Goal: Entertainment & Leisure: Consume media (video, audio)

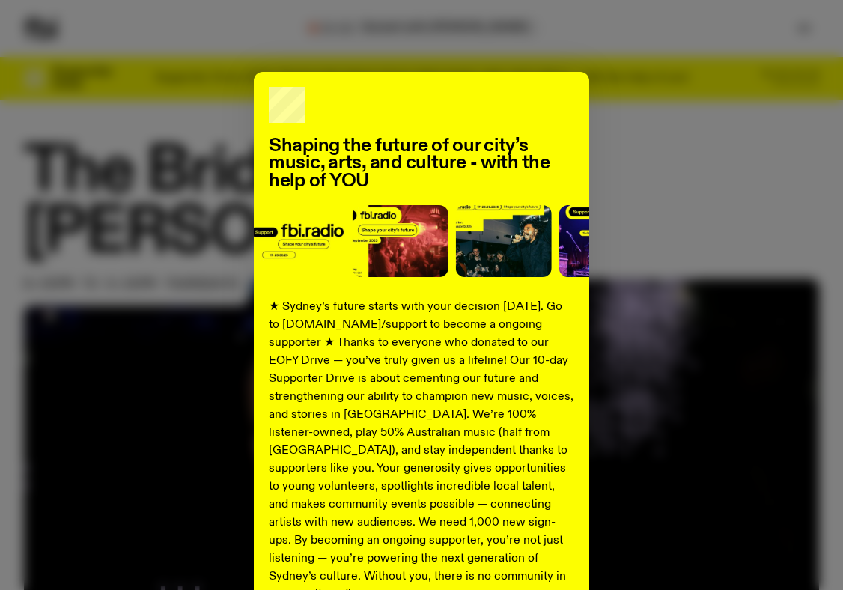
click at [691, 83] on div "Shaping the future of our city’s music, arts, and culture - with the help of YO…" at bounding box center [421, 379] width 795 height 615
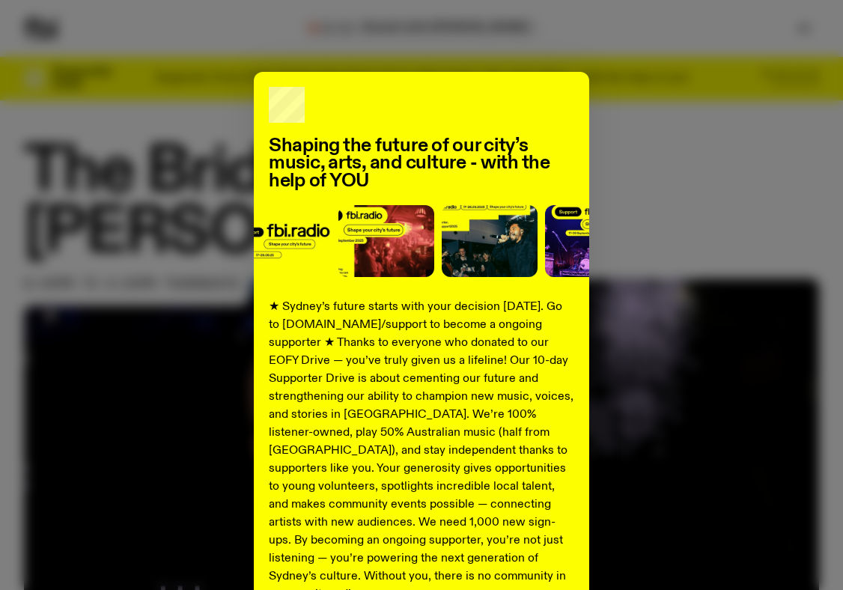
click at [692, 133] on div "Shaping the future of our city’s music, arts, and culture - with the help of YO…" at bounding box center [421, 379] width 795 height 615
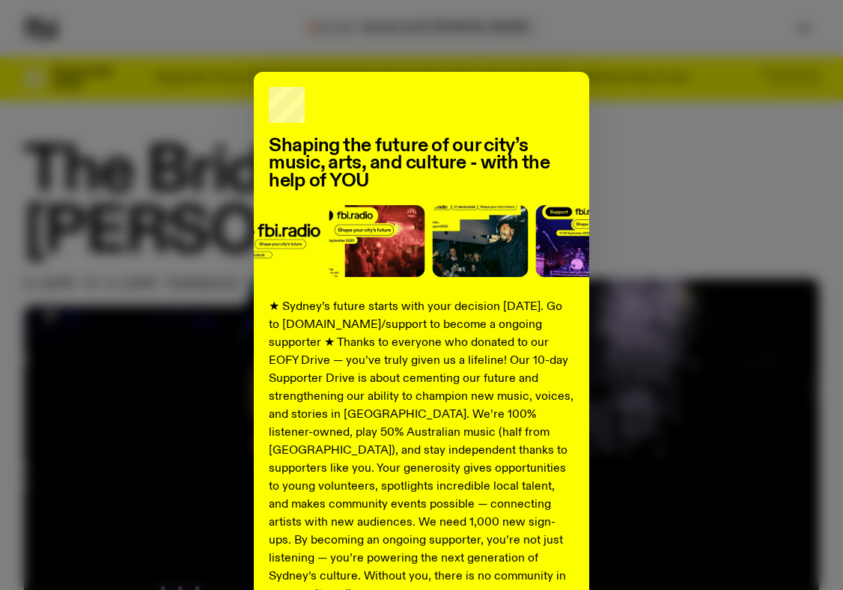
scroll to position [150, 0]
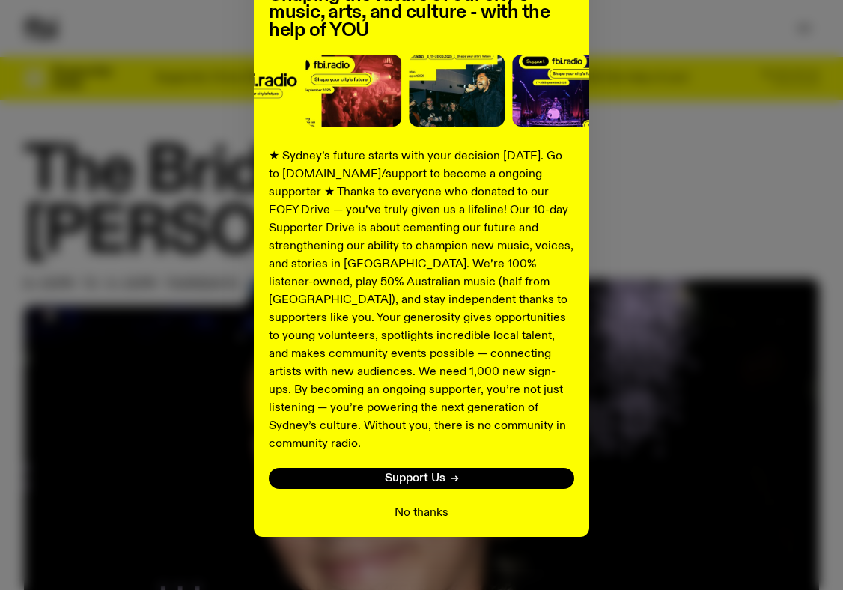
click at [418, 504] on button "No thanks" at bounding box center [421, 513] width 54 height 18
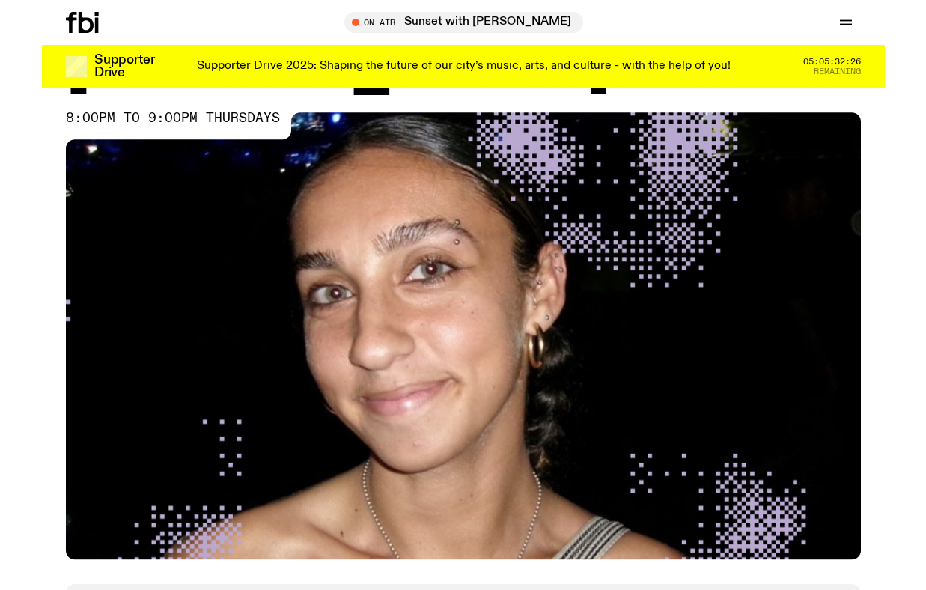
scroll to position [0, 0]
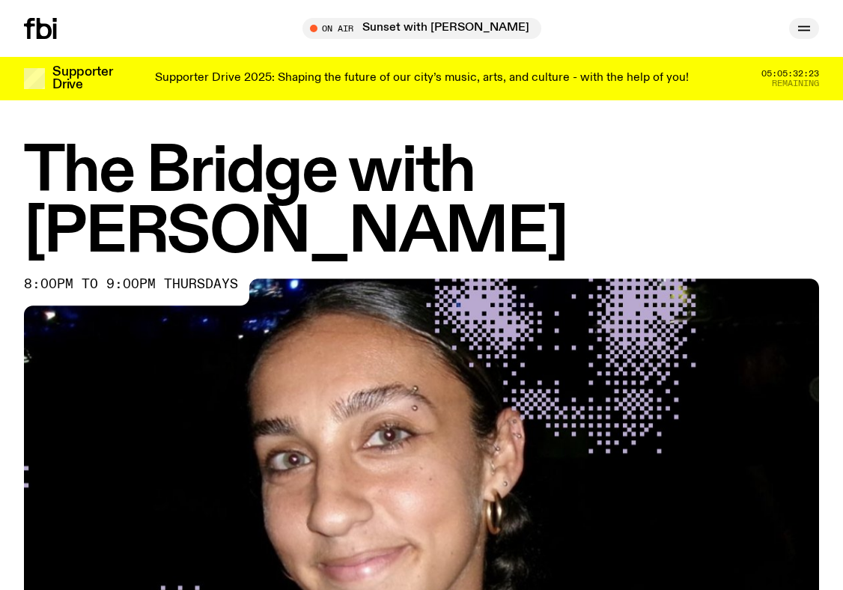
click at [802, 34] on icon "button" at bounding box center [804, 28] width 18 height 18
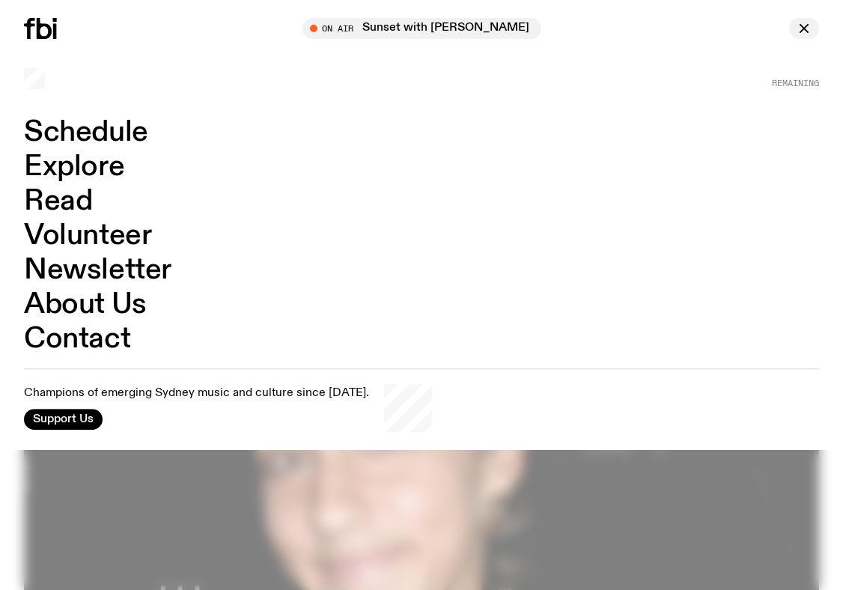
click at [797, 37] on button "button" at bounding box center [804, 28] width 30 height 21
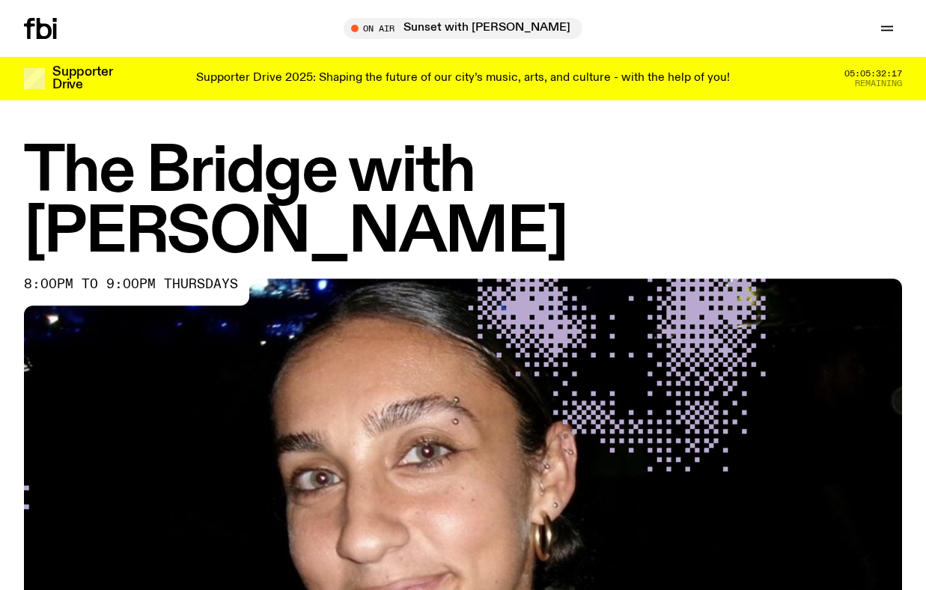
click at [49, 28] on icon at bounding box center [44, 28] width 15 height 21
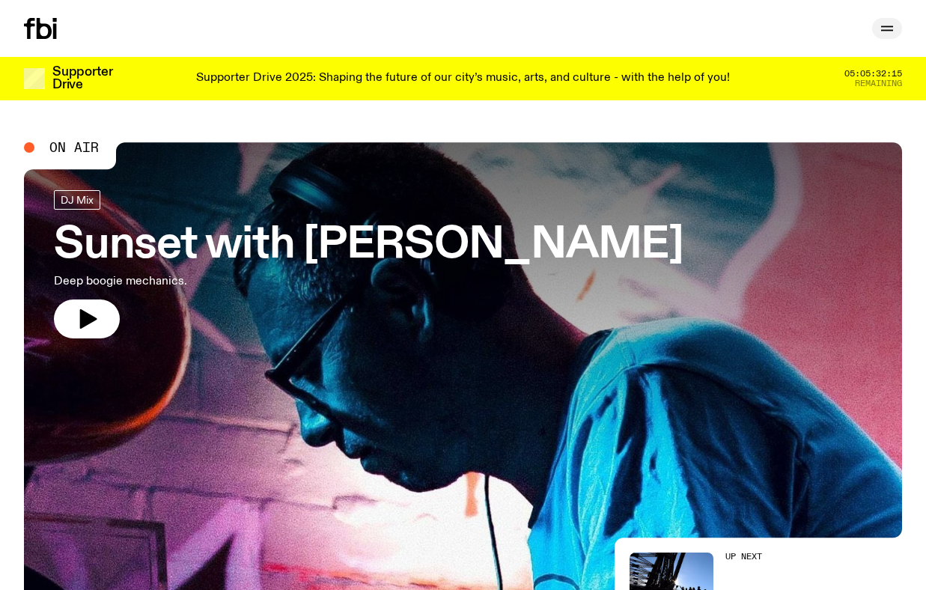
click at [842, 29] on icon "button" at bounding box center [887, 28] width 18 height 18
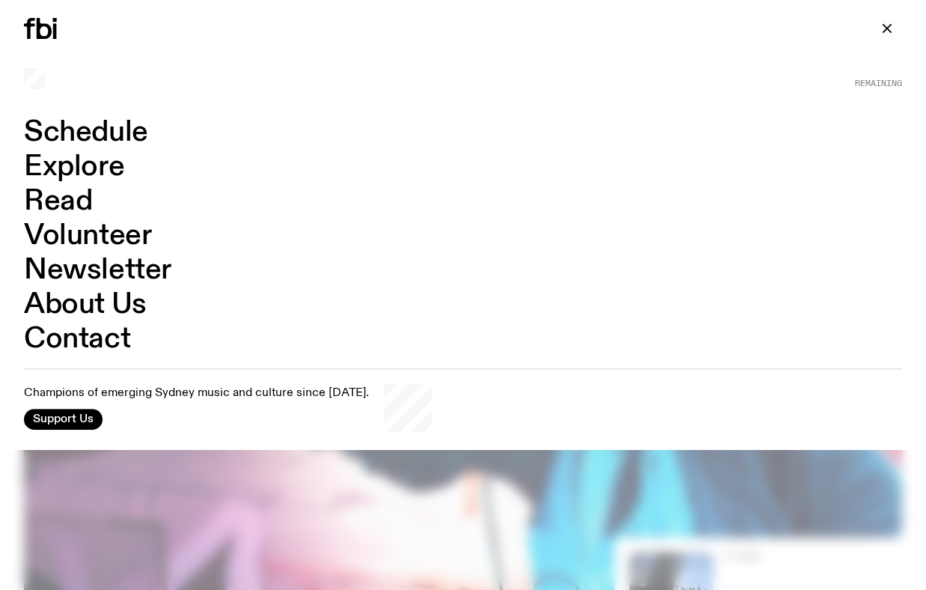
click at [132, 136] on link "Schedule" at bounding box center [86, 132] width 124 height 28
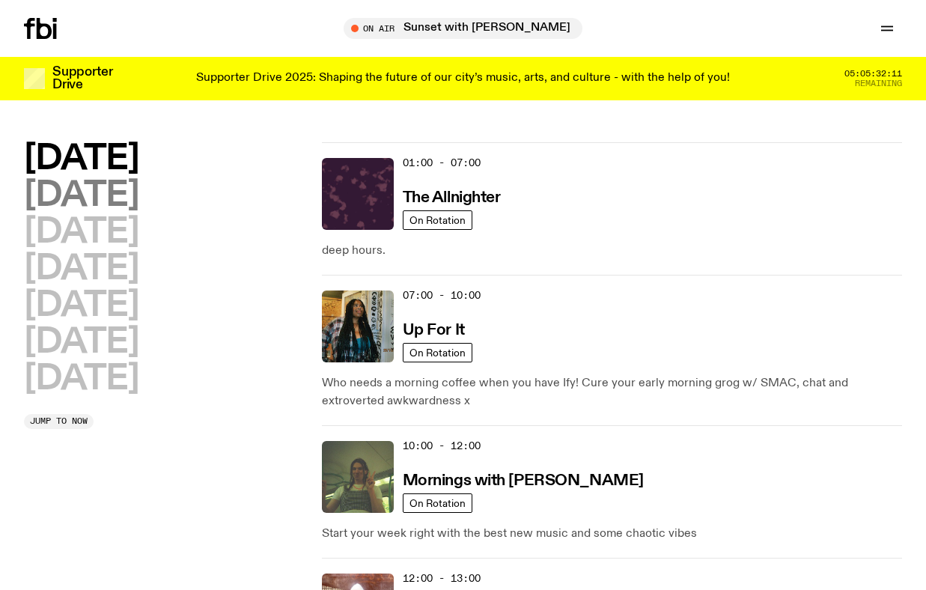
click at [123, 198] on h2 "Tuesday" at bounding box center [81, 196] width 114 height 34
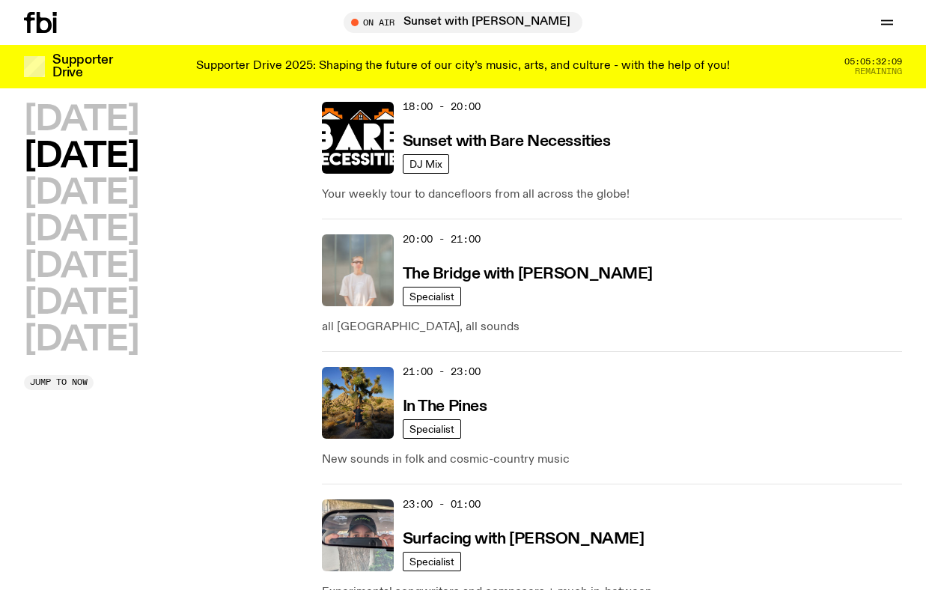
scroll to position [875, 0]
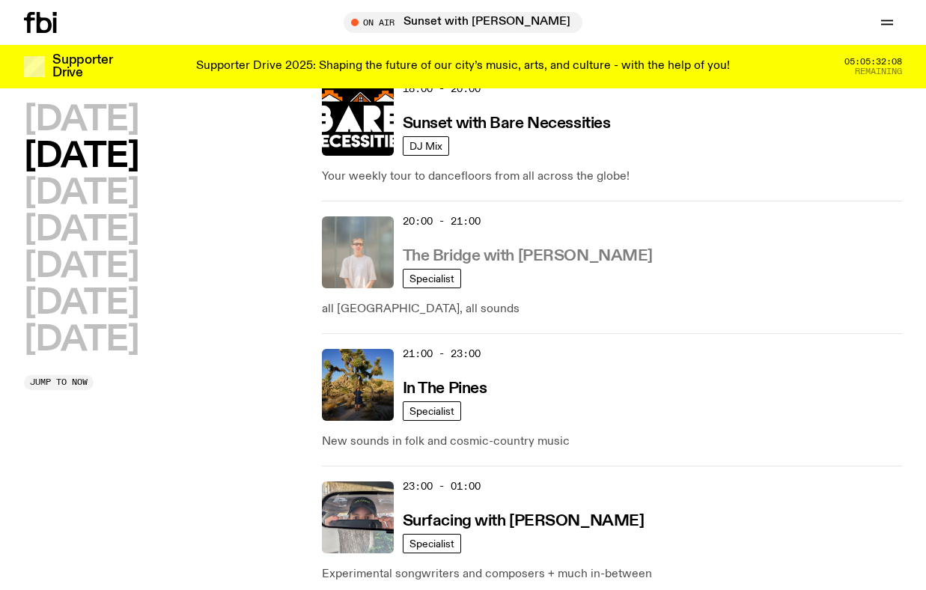
click at [443, 256] on h3 "The Bridge with Mara Schwerdtfeger" at bounding box center [528, 256] width 250 height 16
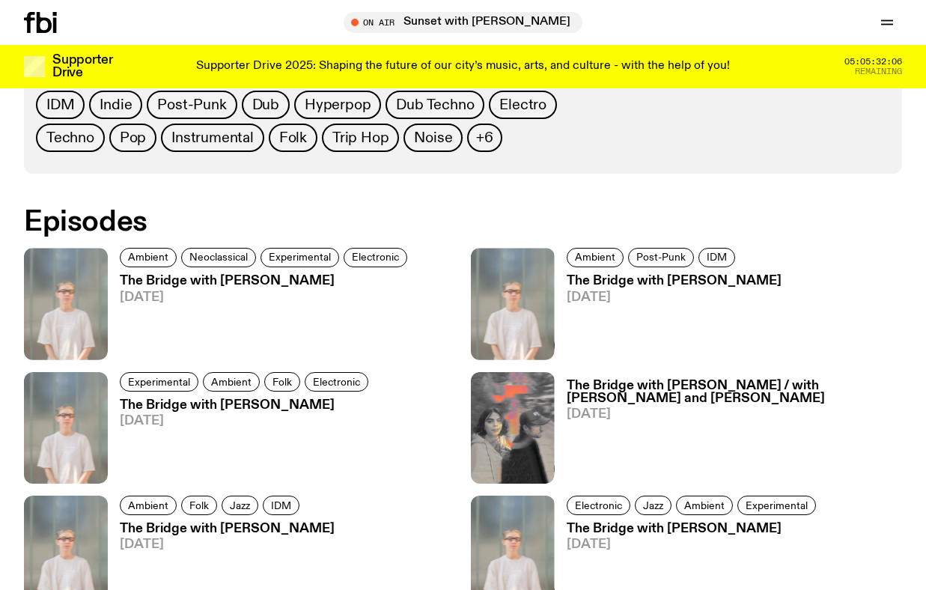
scroll to position [791, 0]
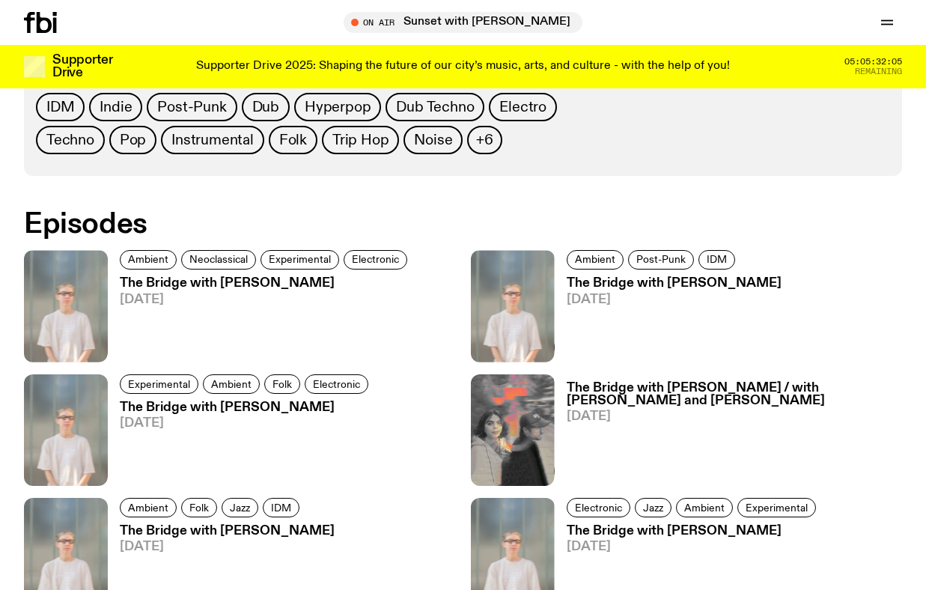
click at [293, 284] on h3 "The Bridge with Mara Schwerdtfeger" at bounding box center [266, 283] width 292 height 13
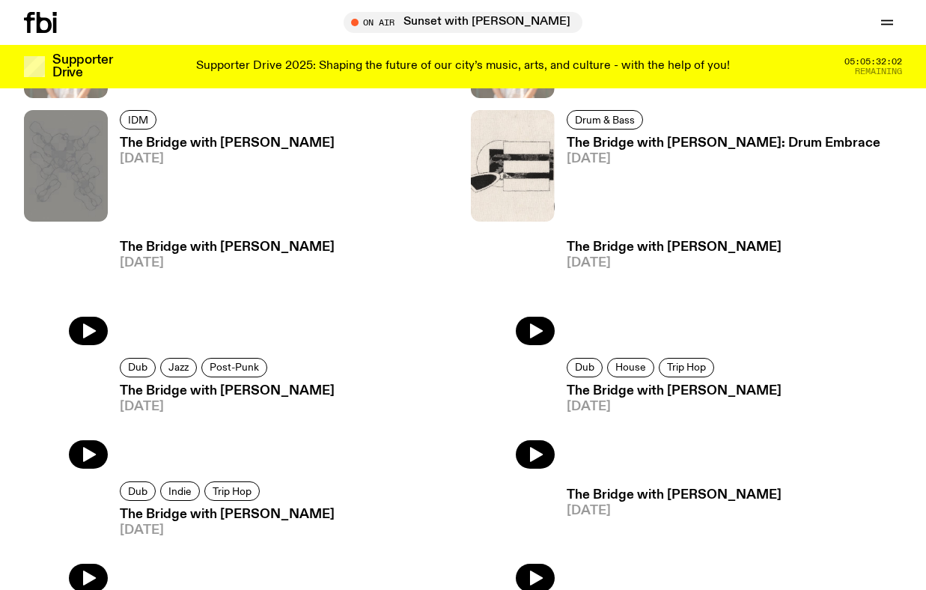
scroll to position [1545, 0]
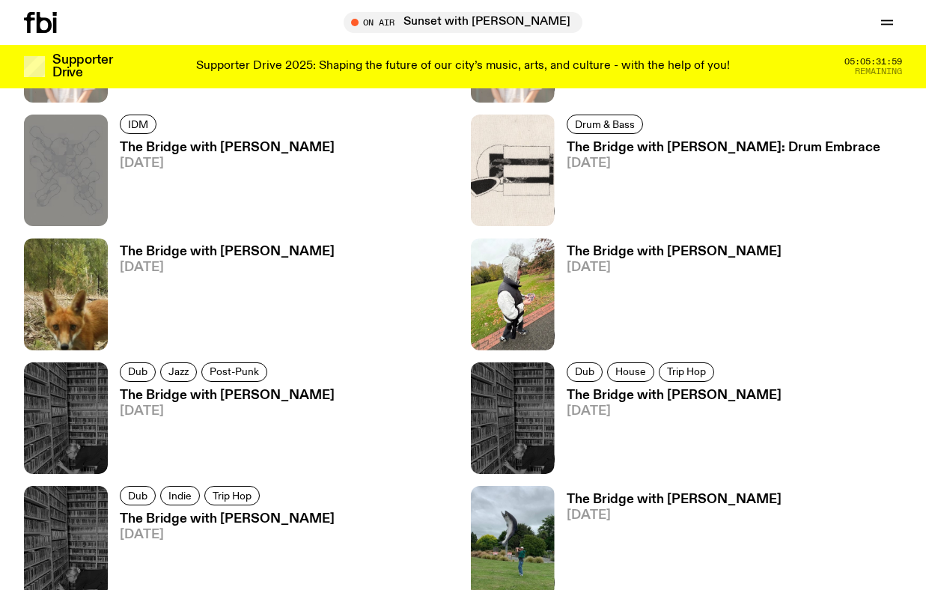
click at [588, 150] on h3 "The Bridge with Sophie Gordon: Drum Embrace" at bounding box center [724, 147] width 314 height 13
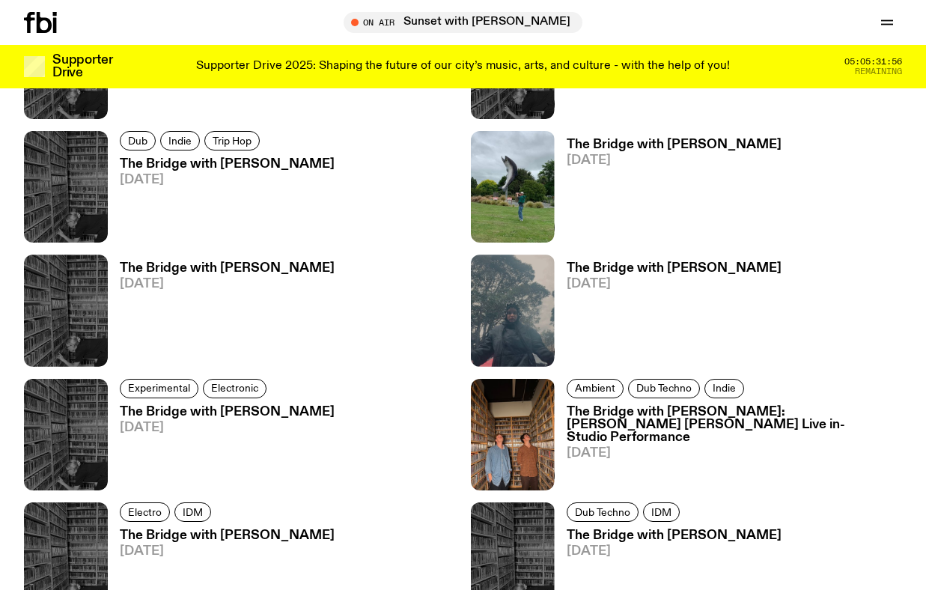
scroll to position [1920, 0]
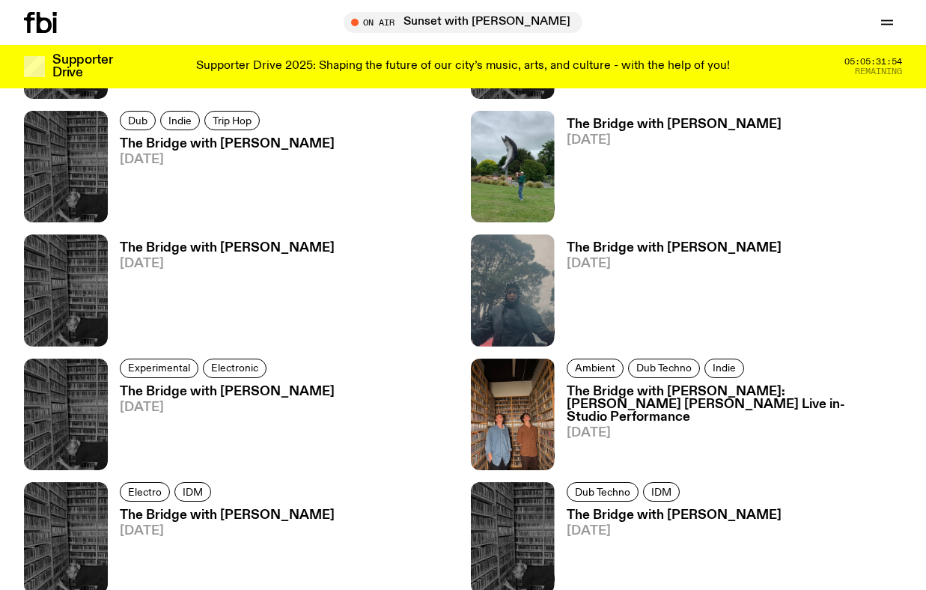
click at [621, 249] on h3 "The Bridge with [PERSON_NAME]" at bounding box center [674, 248] width 215 height 13
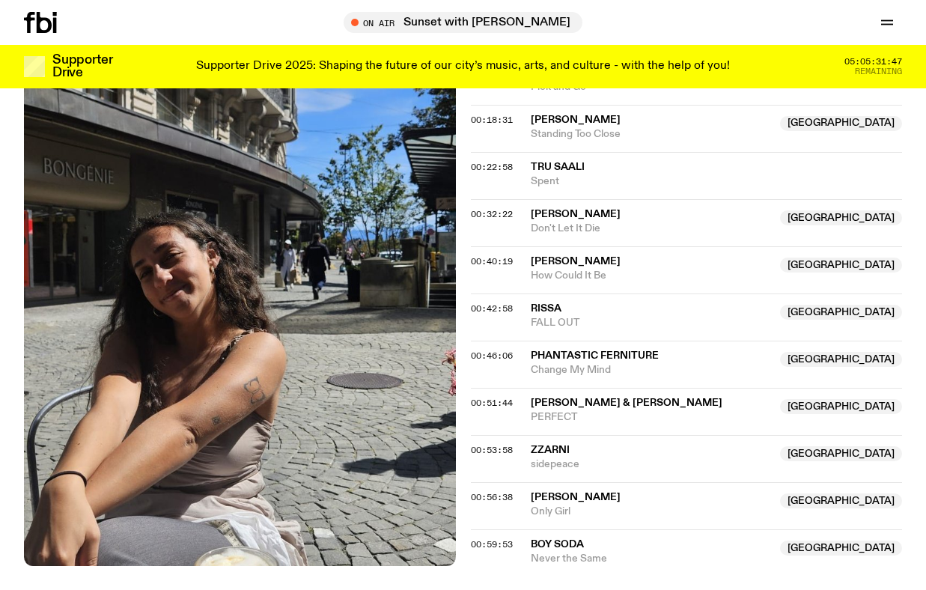
scroll to position [703, 0]
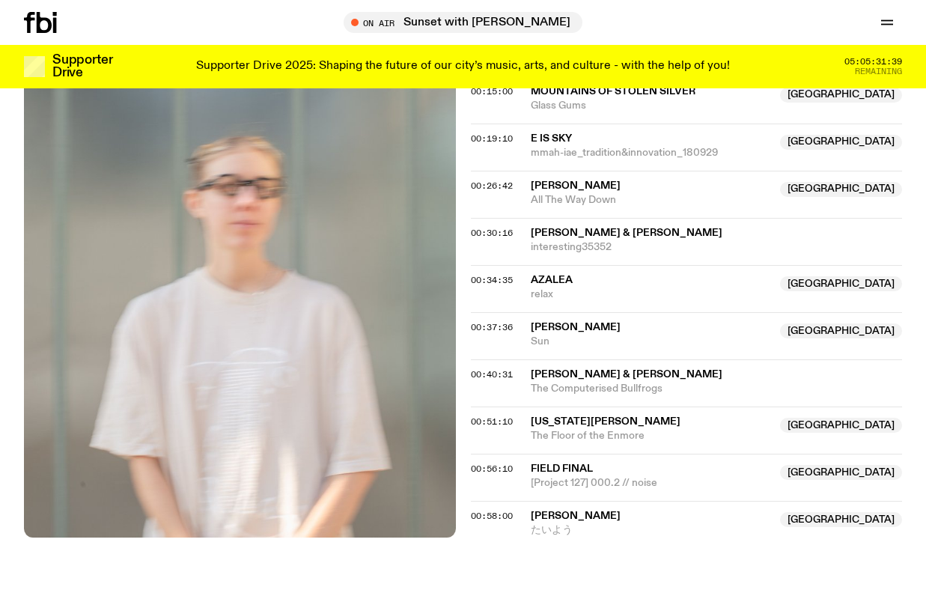
scroll to position [615, 0]
drag, startPoint x: 748, startPoint y: 373, endPoint x: 529, endPoint y: 371, distance: 219.3
click at [529, 371] on div "00:40:31 Isambard Khroustaliov & Ben Carey The Computerised Bullfrogs" at bounding box center [687, 381] width 432 height 47
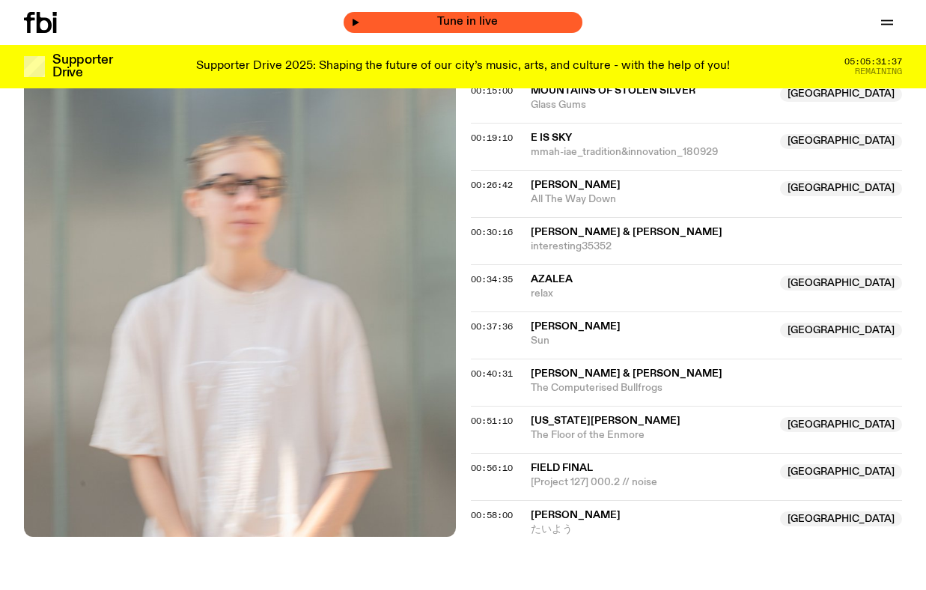
copy div "Isambard Khroustaliov & Ben Carey"
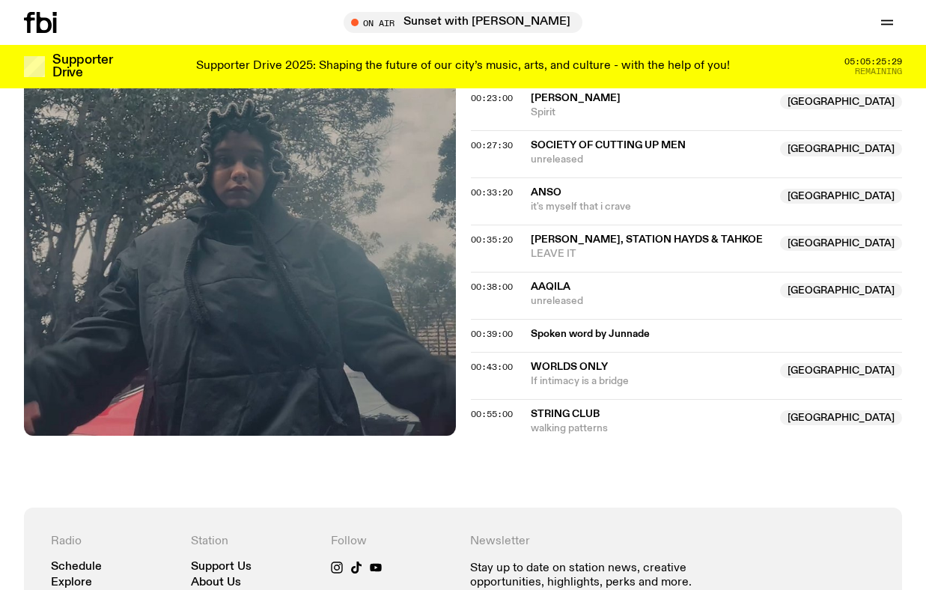
scroll to position [896, 0]
